Goal: Information Seeking & Learning: Check status

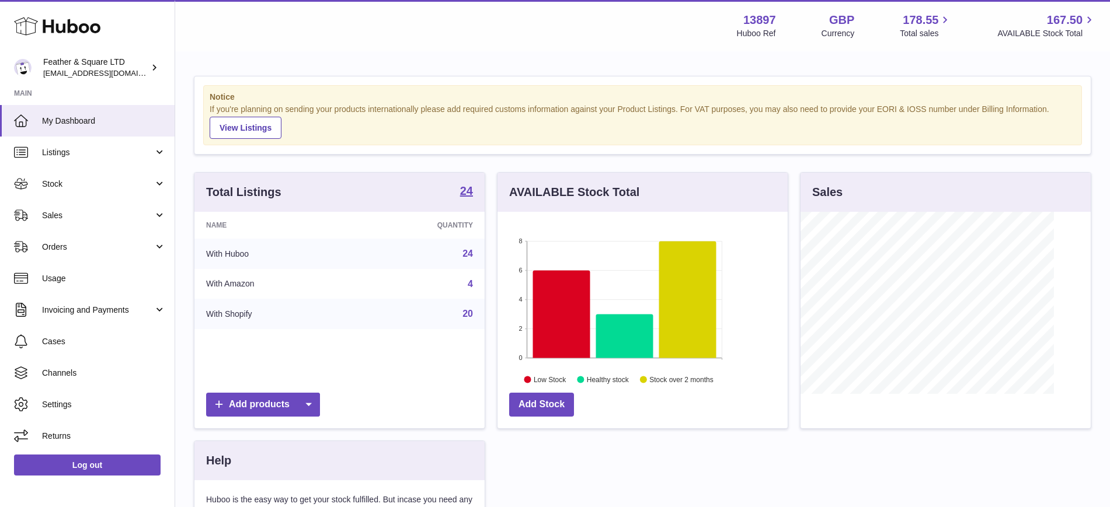
scroll to position [182, 290]
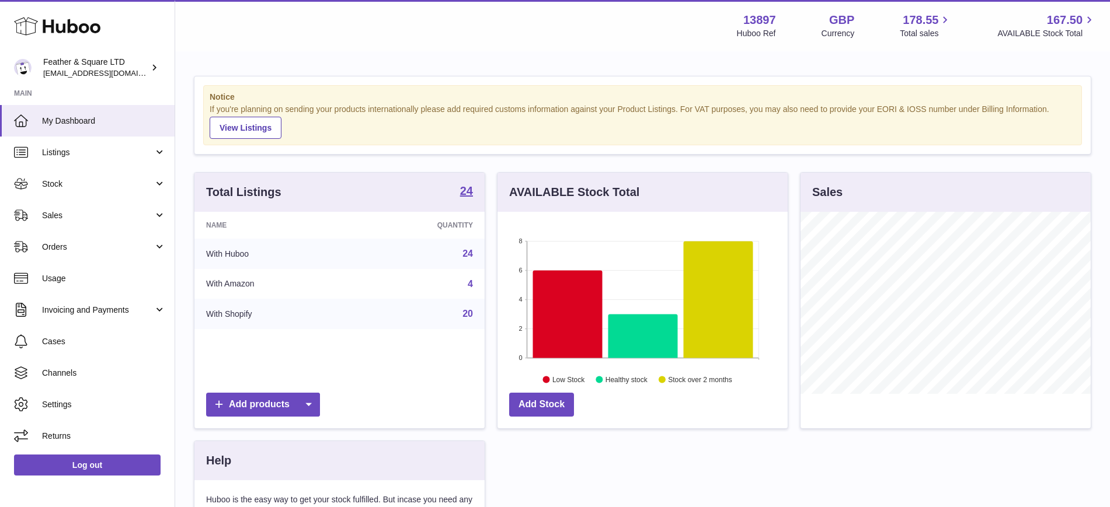
click at [71, 217] on span "Sales" at bounding box center [97, 215] width 111 height 11
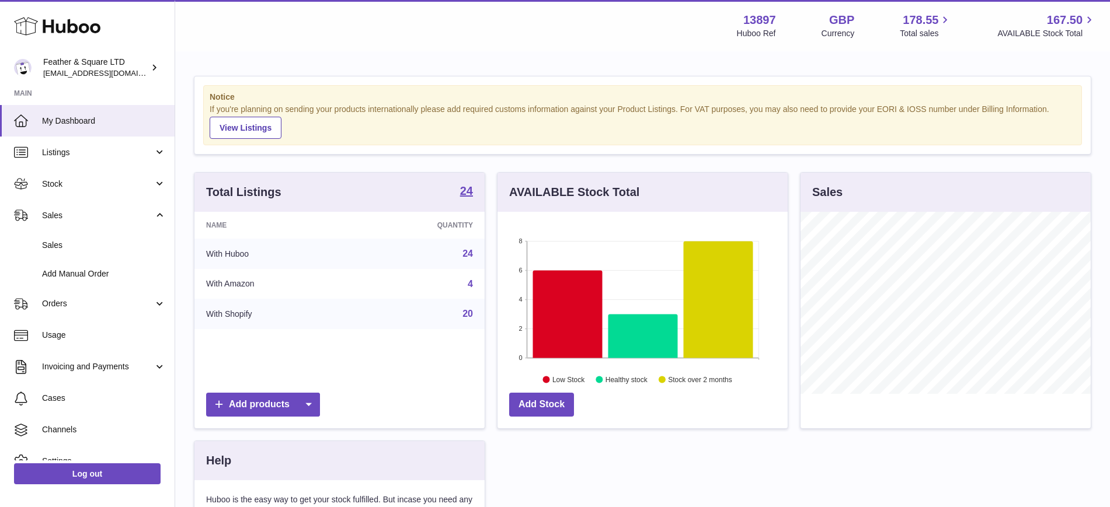
click at [69, 243] on span "Sales" at bounding box center [104, 245] width 124 height 11
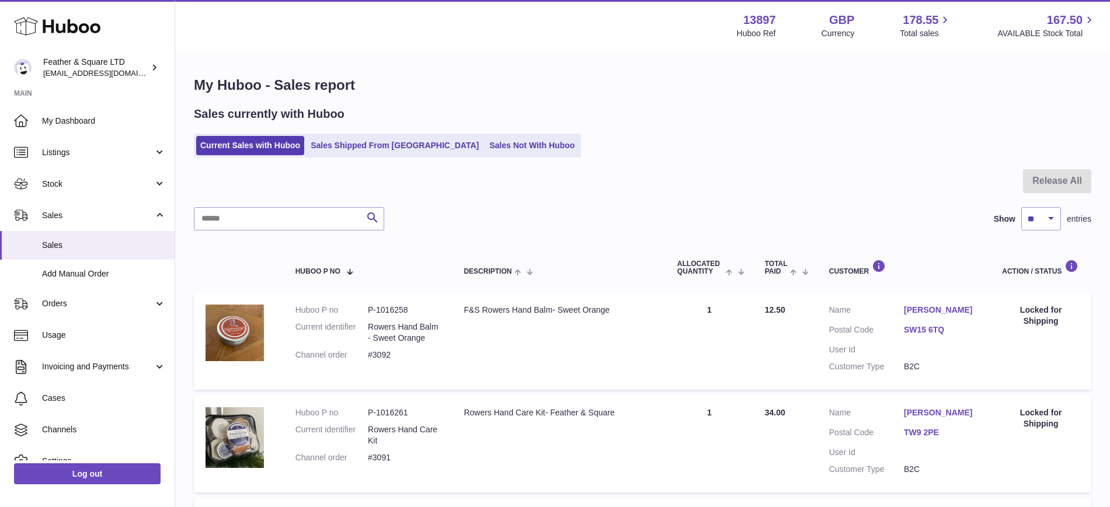
click at [485, 144] on link "Sales Not With Huboo" at bounding box center [531, 145] width 93 height 19
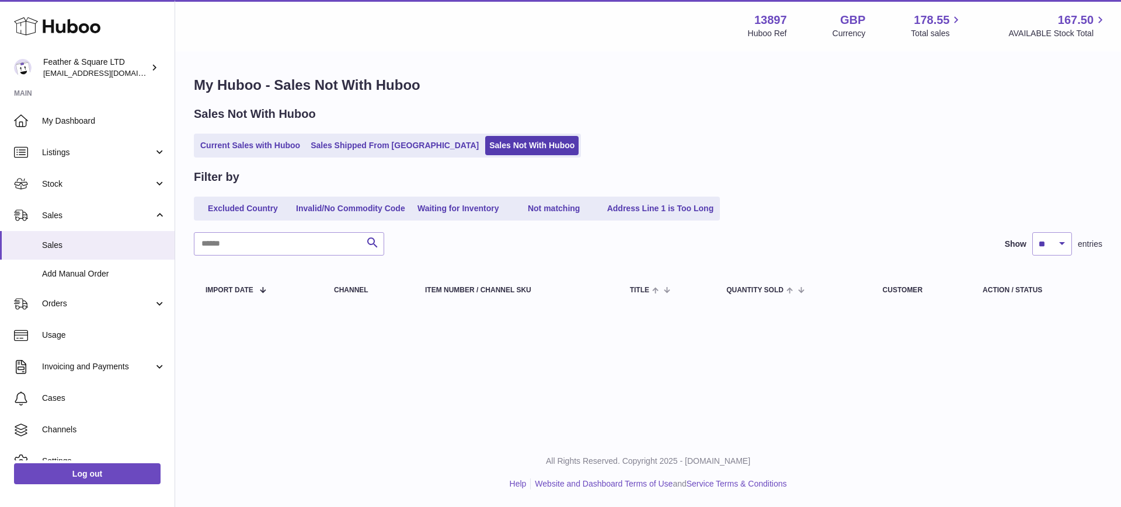
click at [385, 145] on link "Sales Shipped From [GEOGRAPHIC_DATA]" at bounding box center [394, 145] width 176 height 19
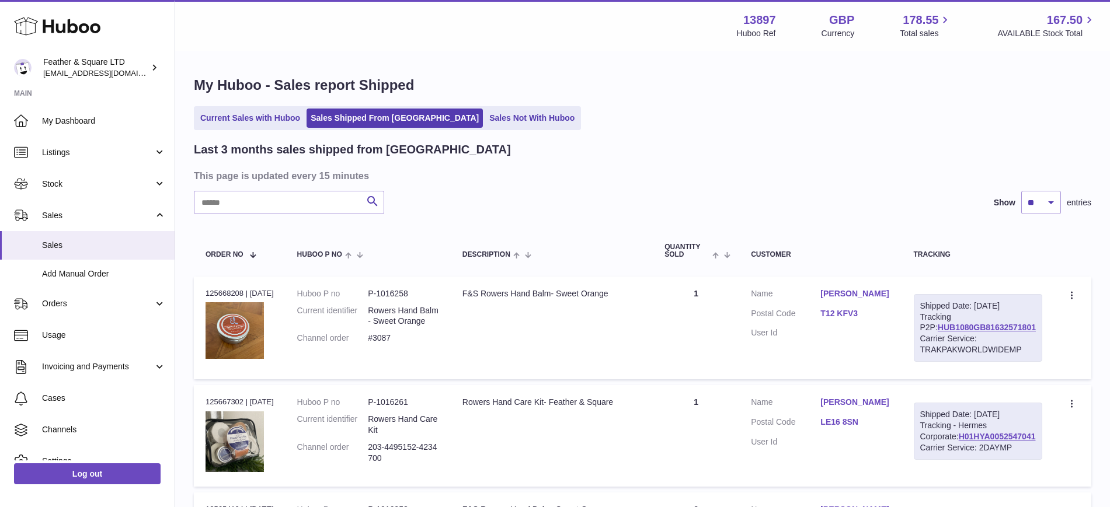
click at [263, 142] on h2 "Last 3 months sales shipped from Huboo" at bounding box center [352, 150] width 317 height 16
click at [258, 124] on link "Current Sales with Huboo" at bounding box center [250, 118] width 108 height 19
